Goal: Transaction & Acquisition: Purchase product/service

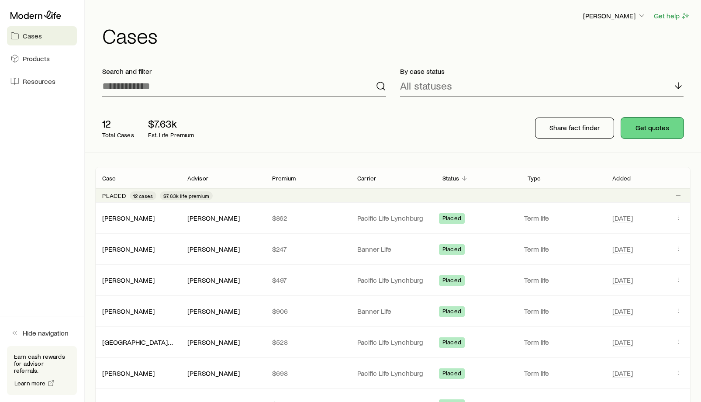
click at [652, 128] on button "Get quotes" at bounding box center [652, 128] width 62 height 21
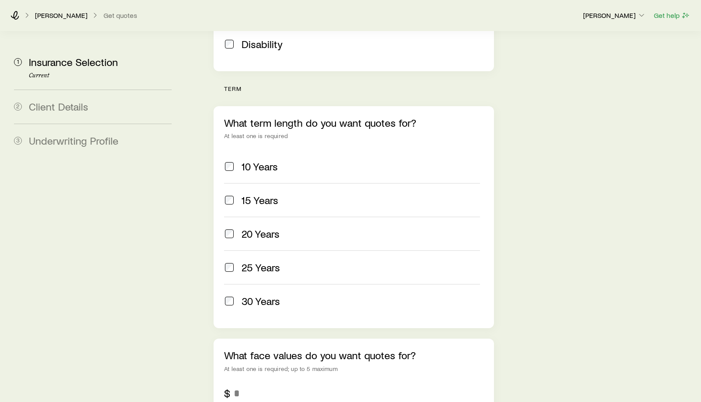
scroll to position [312, 0]
click at [168, 217] on aside "1 Insurance Selection Current 2 Client Details 3 Underwriting Profile" at bounding box center [93, 136] width 172 height 835
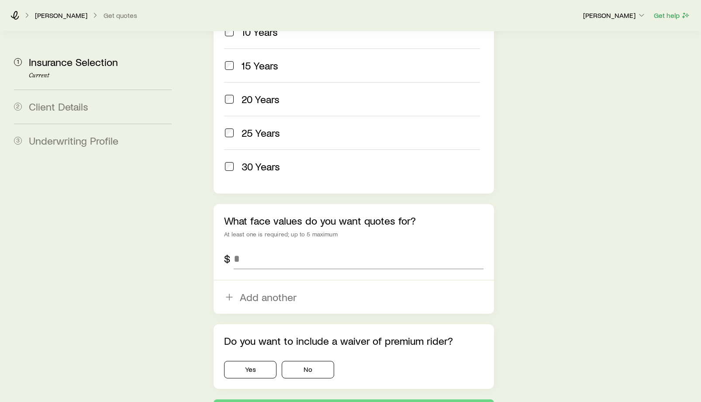
scroll to position [448, 0]
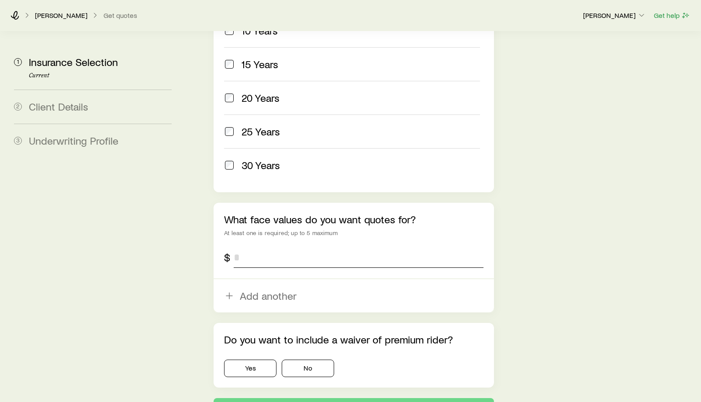
click at [262, 247] on input "tel" at bounding box center [359, 257] width 250 height 21
type input "*"
type input "*******"
click at [188, 249] on section "1 Insurance Selection Current 2 Client Details 3 Underwriting Profile Insurance…" at bounding box center [350, 1] width 687 height 835
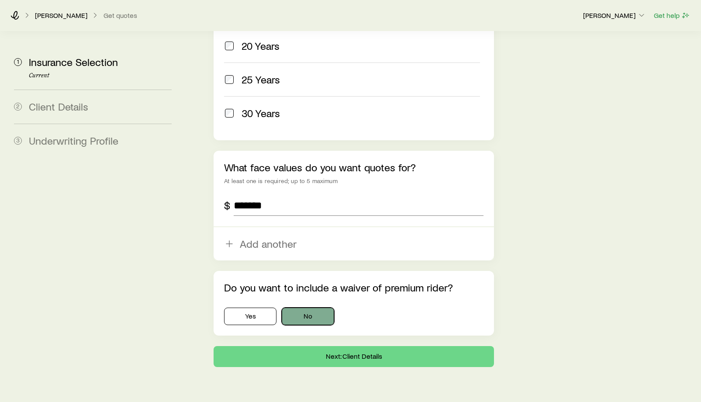
click at [302, 308] on button "No" at bounding box center [308, 316] width 52 height 17
click at [353, 346] on button "Next: Client Details" at bounding box center [354, 356] width 281 height 21
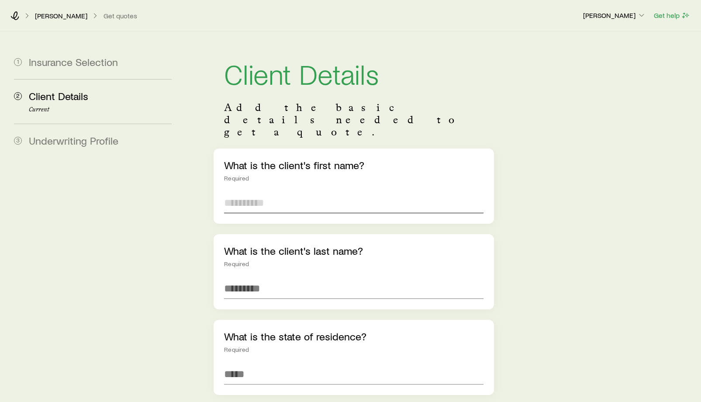
click at [261, 192] on input "text" at bounding box center [354, 202] width 260 height 21
type input "****"
click at [255, 278] on input "text" at bounding box center [354, 288] width 260 height 21
type input "*"
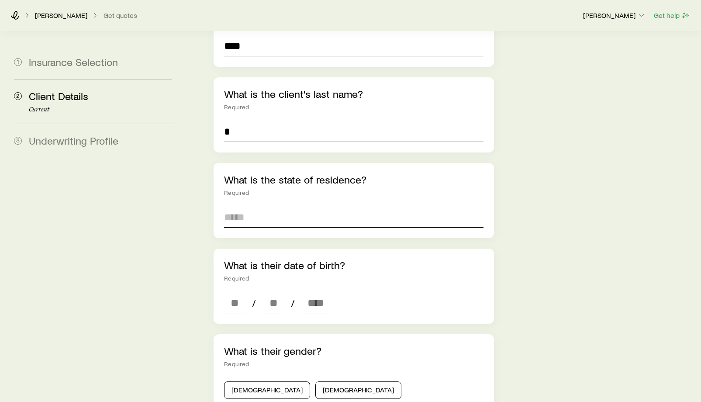
scroll to position [158, 0]
click at [250, 206] on input at bounding box center [354, 216] width 260 height 21
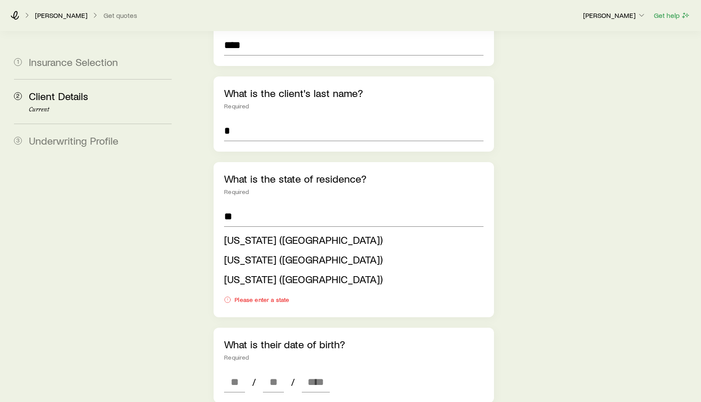
click at [264, 233] on span "[US_STATE] ([GEOGRAPHIC_DATA])" at bounding box center [303, 239] width 159 height 13
type input "**********"
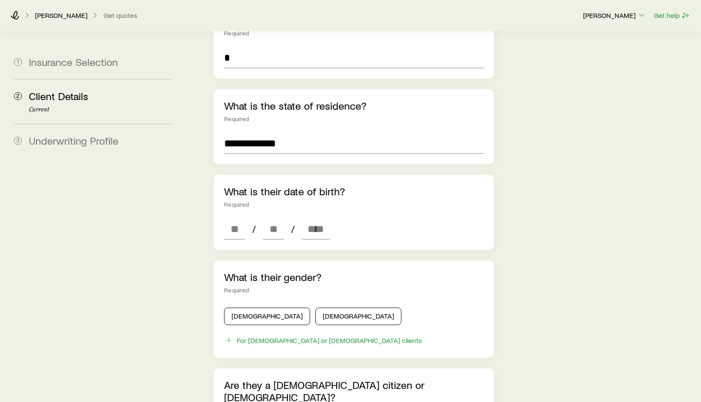
scroll to position [232, 0]
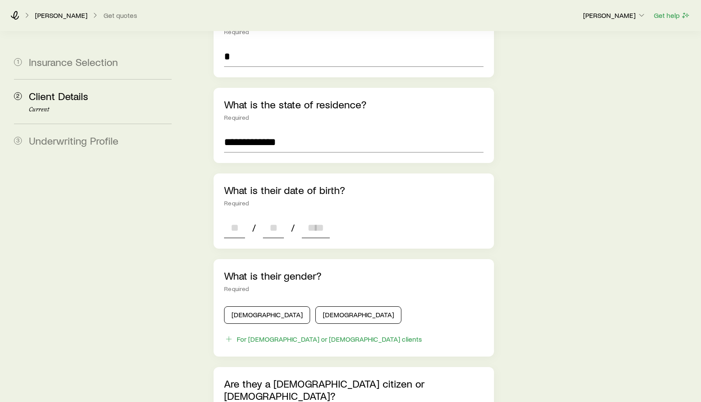
click at [239, 217] on input at bounding box center [234, 227] width 21 height 21
type input "**"
type input "****"
type input "*"
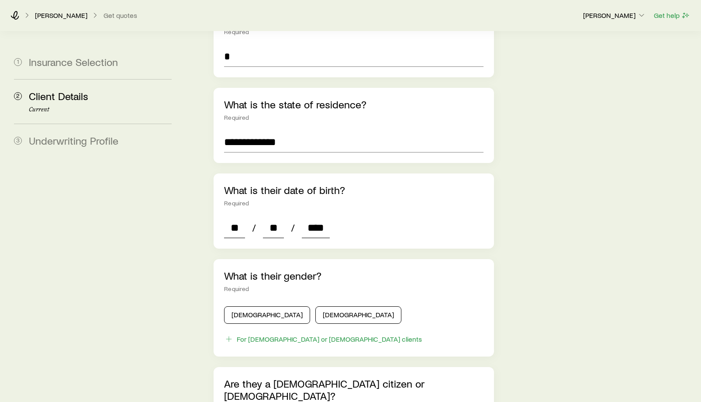
type input "*"
type input "****"
click at [135, 227] on aside "1 Insurance Selection 2 Client Details Current 3 Underwriting Profile" at bounding box center [93, 236] width 172 height 875
drag, startPoint x: 253, startPoint y: 293, endPoint x: 164, endPoint y: 267, distance: 92.1
click at [253, 306] on button "[DEMOGRAPHIC_DATA]" at bounding box center [267, 314] width 86 height 17
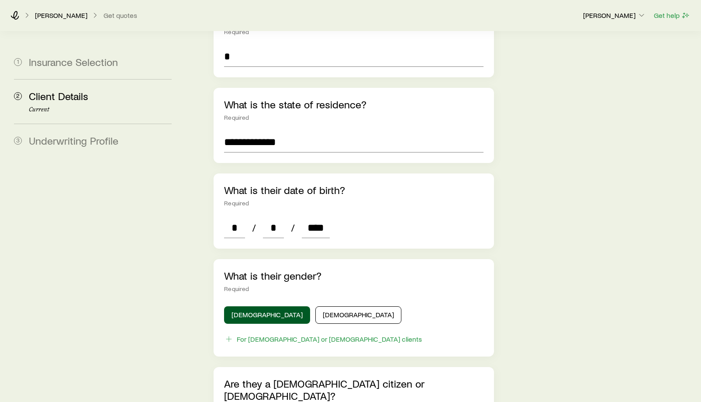
click at [153, 260] on aside "1 Insurance Selection 2 Client Details Current 3 Underwriting Profile" at bounding box center [93, 236] width 172 height 875
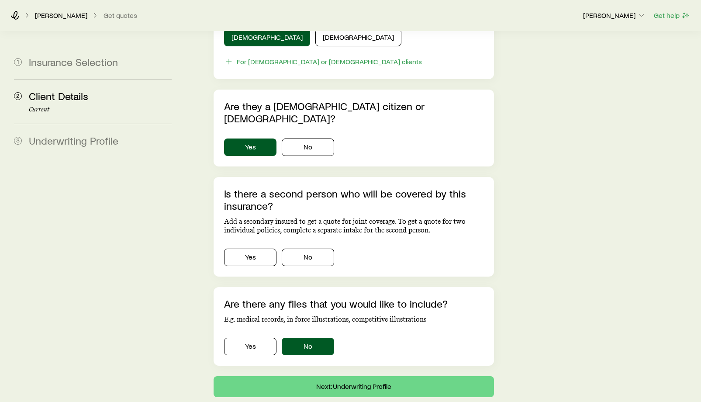
scroll to position [511, 0]
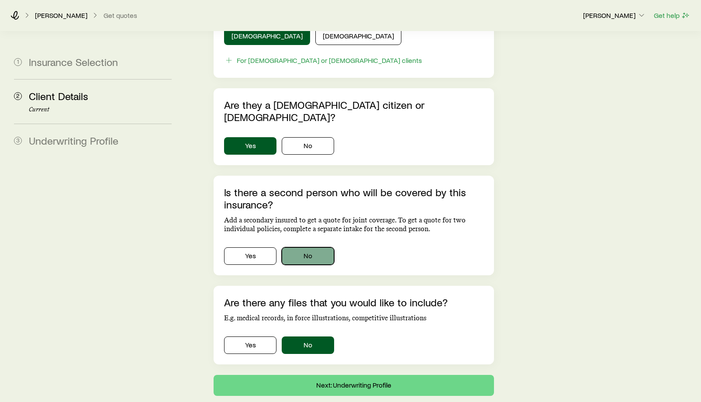
click at [306, 247] on button "No" at bounding box center [308, 255] width 52 height 17
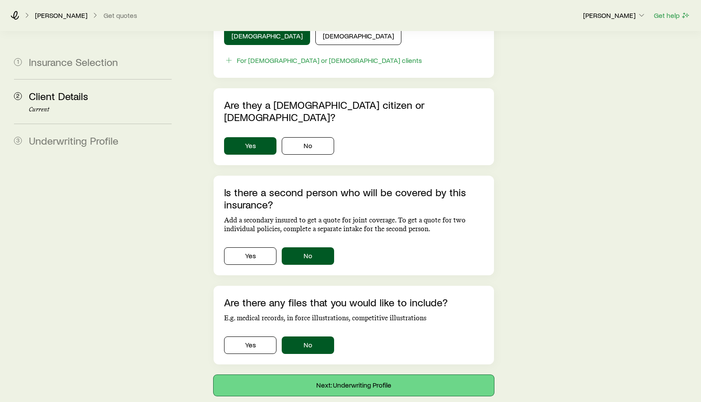
click at [336, 375] on button "Next: Underwriting Profile" at bounding box center [354, 385] width 281 height 21
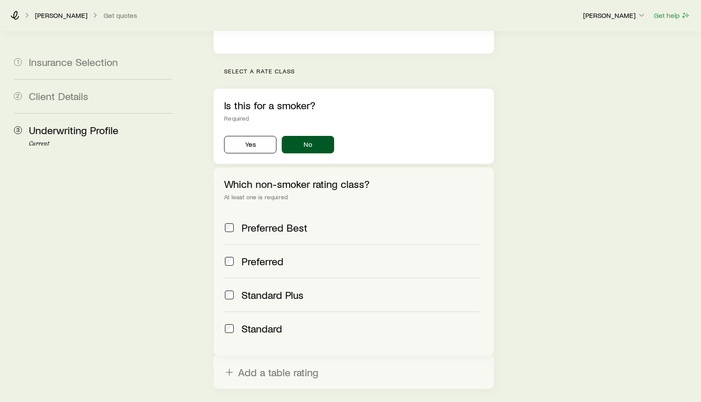
scroll to position [319, 0]
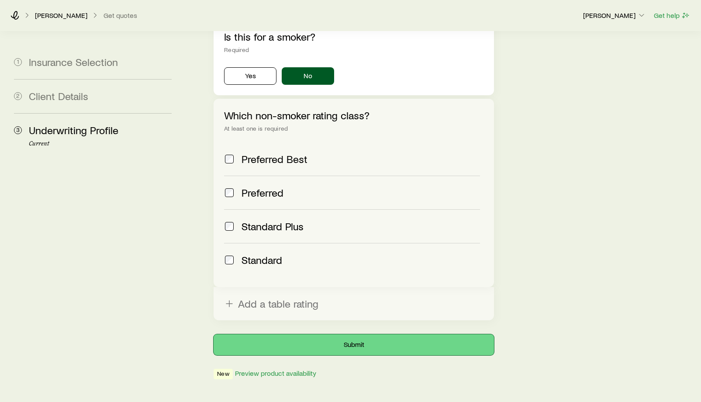
click at [320, 334] on button "Submit" at bounding box center [354, 344] width 281 height 21
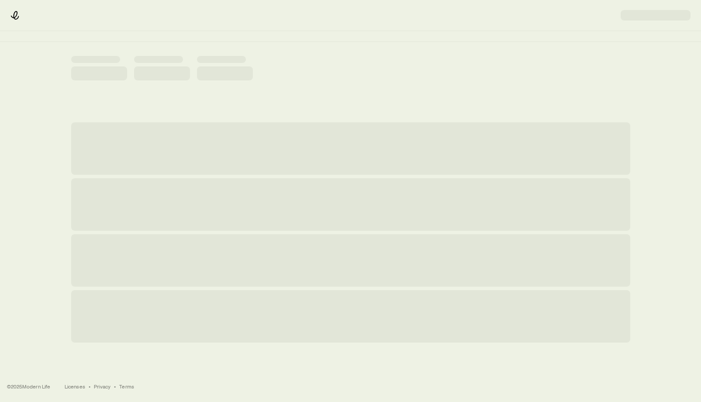
scroll to position [0, 0]
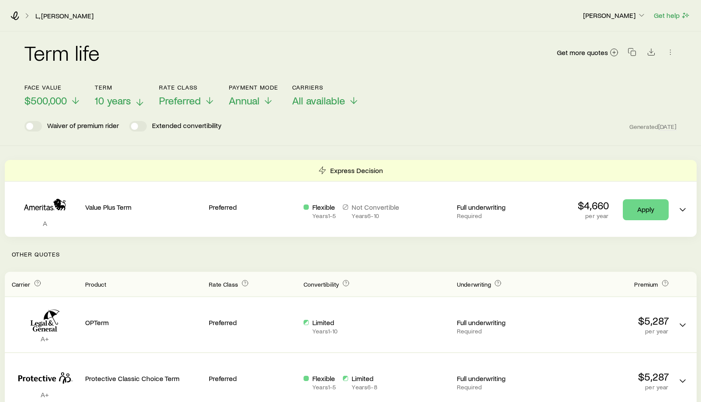
click at [115, 95] on span "10 years" at bounding box center [113, 100] width 36 height 12
click at [122, 99] on span "15 years" at bounding box center [113, 100] width 37 height 12
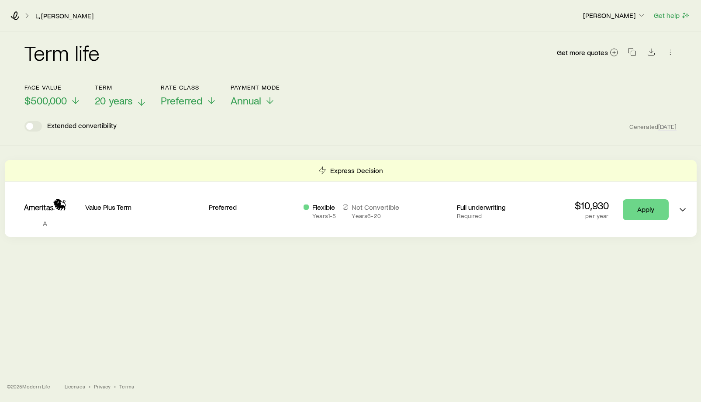
click at [131, 101] on span "20 years" at bounding box center [114, 100] width 38 height 12
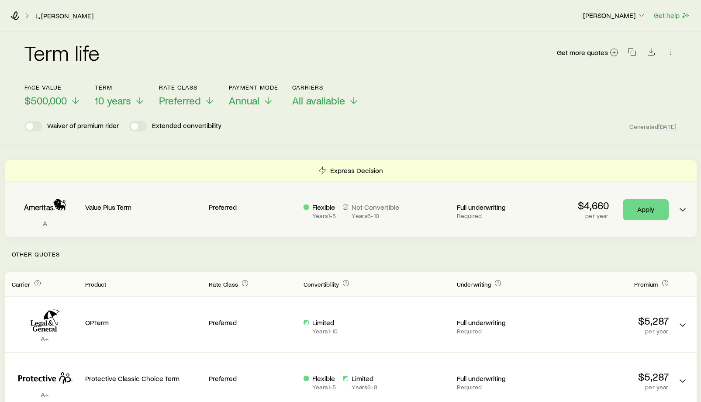
click at [318, 207] on p "Flexible" at bounding box center [324, 207] width 24 height 9
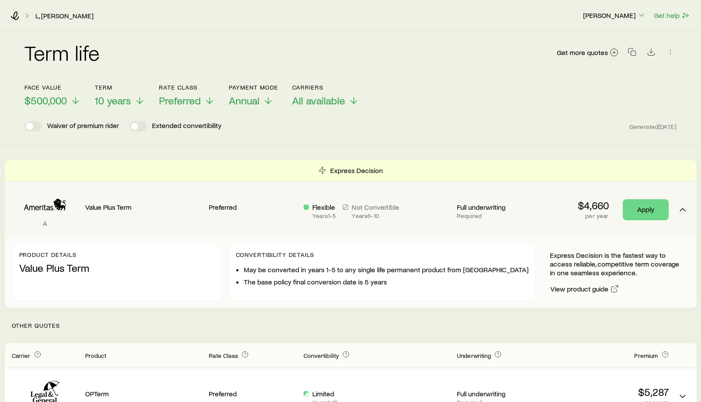
click at [344, 198] on div "Flexible Years 1 - 5 Not Convertible Years 6 - 10" at bounding box center [377, 209] width 146 height 41
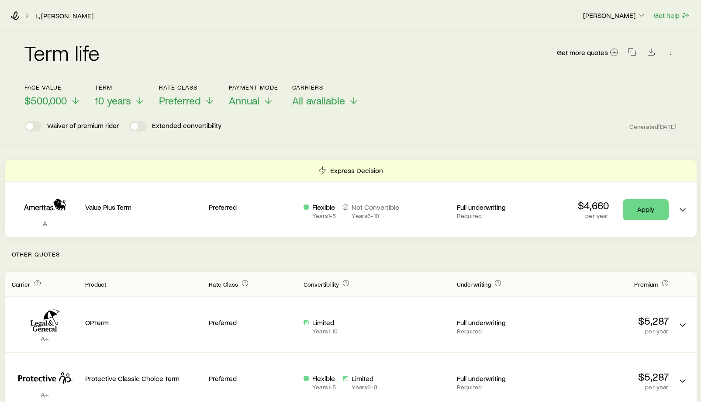
click at [429, 122] on div "Waiver of premium rider Extended convertibility Generated [DATE]" at bounding box center [350, 126] width 653 height 10
click at [267, 104] on icon at bounding box center [268, 102] width 10 height 10
click at [455, 100] on div "Face value $500,000 Term 10 years Rate Class Preferred Payment Mode Monthly Car…" at bounding box center [350, 90] width 653 height 34
click at [60, 102] on span "$500,000" at bounding box center [45, 100] width 42 height 12
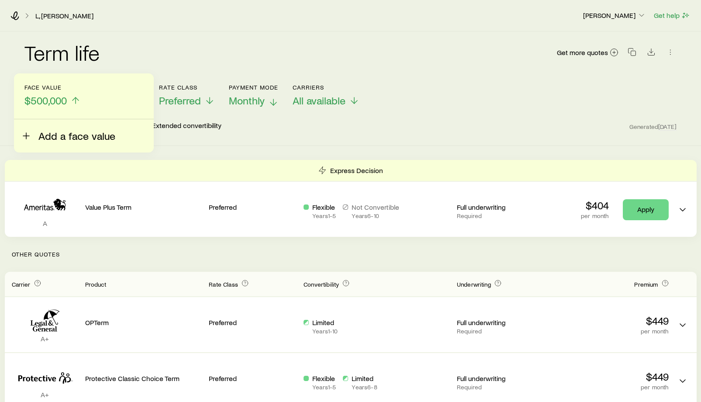
click at [51, 130] on span "Add a face value" at bounding box center [76, 136] width 77 height 12
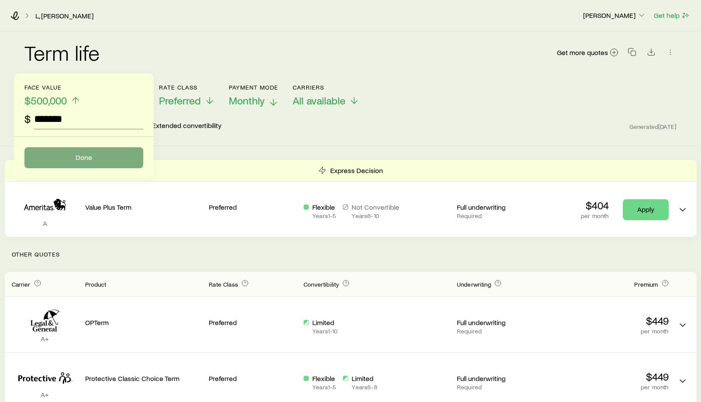
type input "*******"
click at [83, 157] on button "Done" at bounding box center [83, 157] width 119 height 21
